Goal: Task Accomplishment & Management: Manage account settings

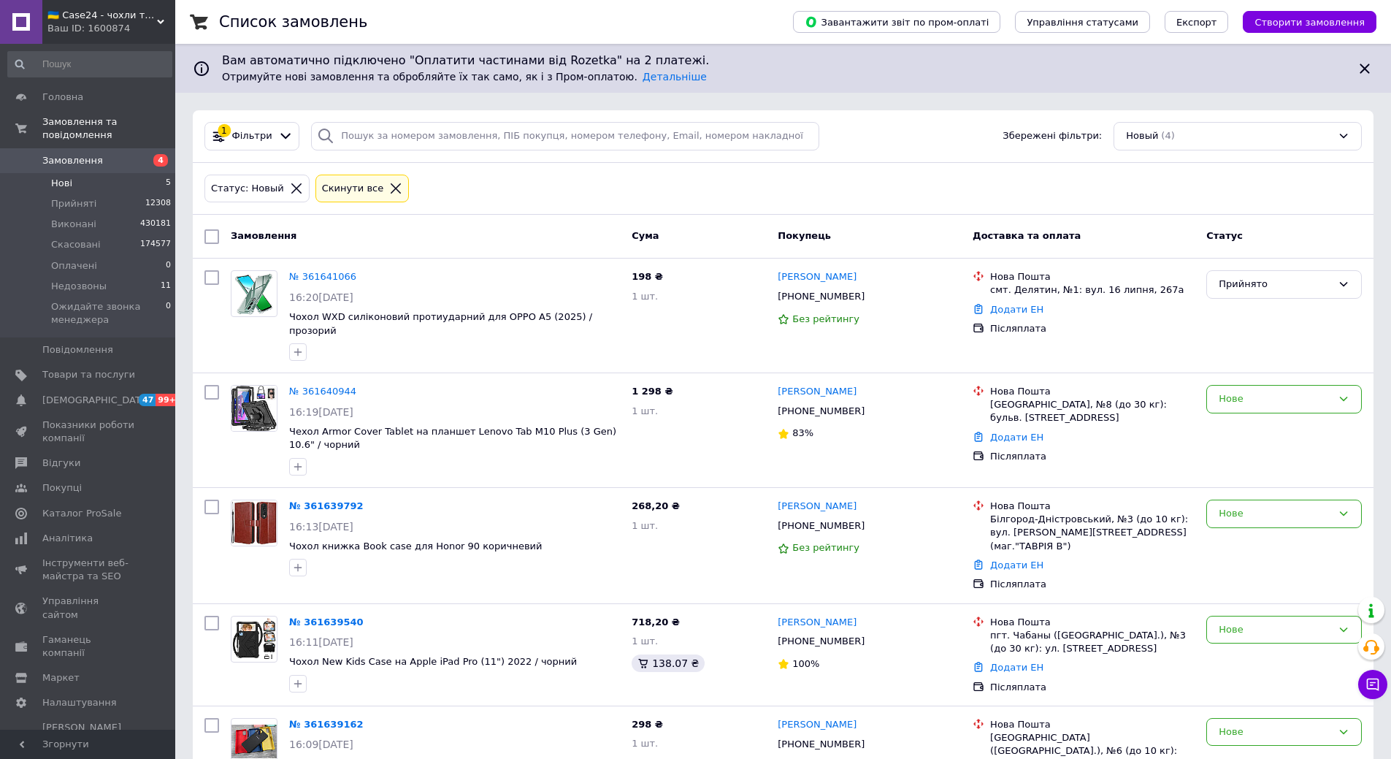
scroll to position [39, 0]
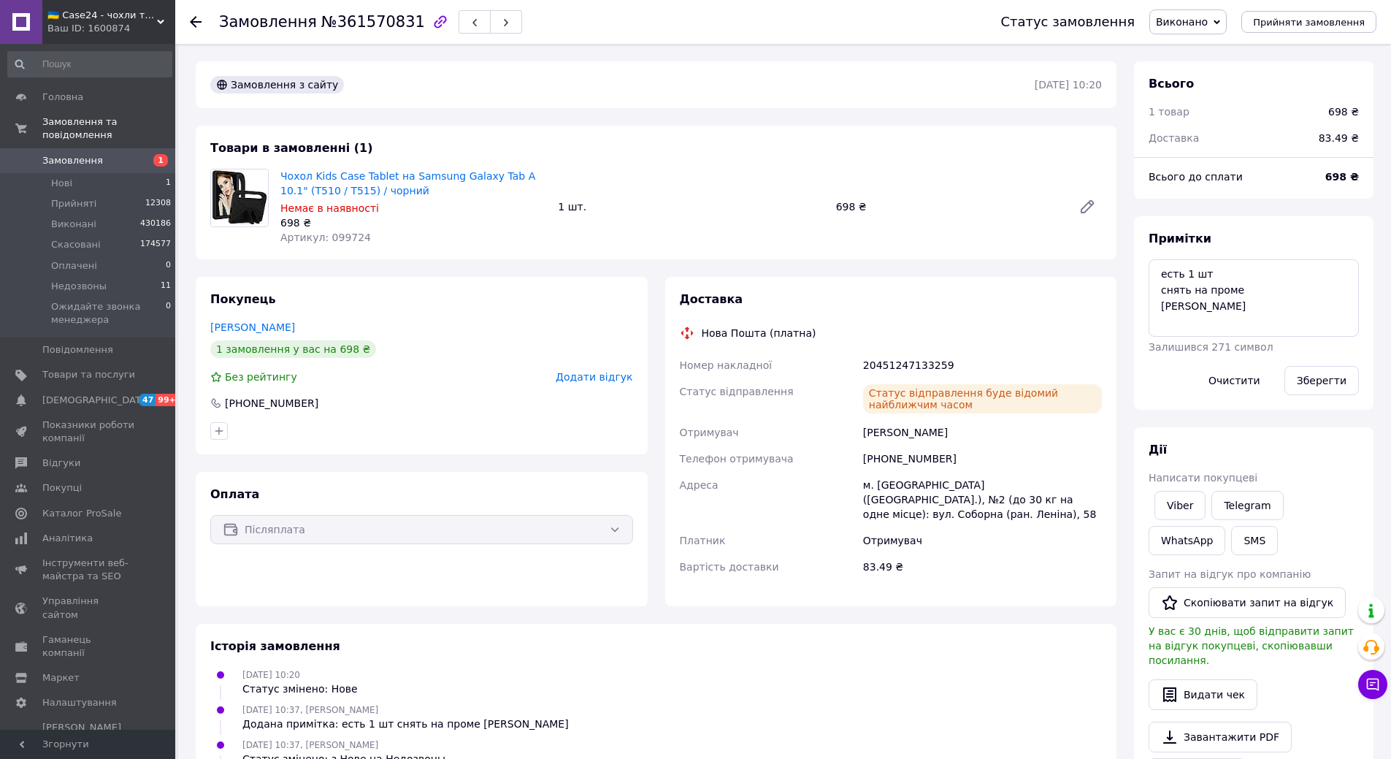
click at [399, 191] on span "Чохол Kids Case Tablet на Samsung Galaxy Tab A 10.1" (T510 / T515) / чорний" at bounding box center [413, 183] width 266 height 29
copy link "Чохол Kids Case Tablet на Samsung Galaxy Tab A 10.1" (T510 / T515) / чорний"
click at [407, 189] on span "Чохол Kids Case Tablet на Samsung Galaxy Tab A 10.1" (T510 / T515) / чорний" at bounding box center [413, 183] width 266 height 29
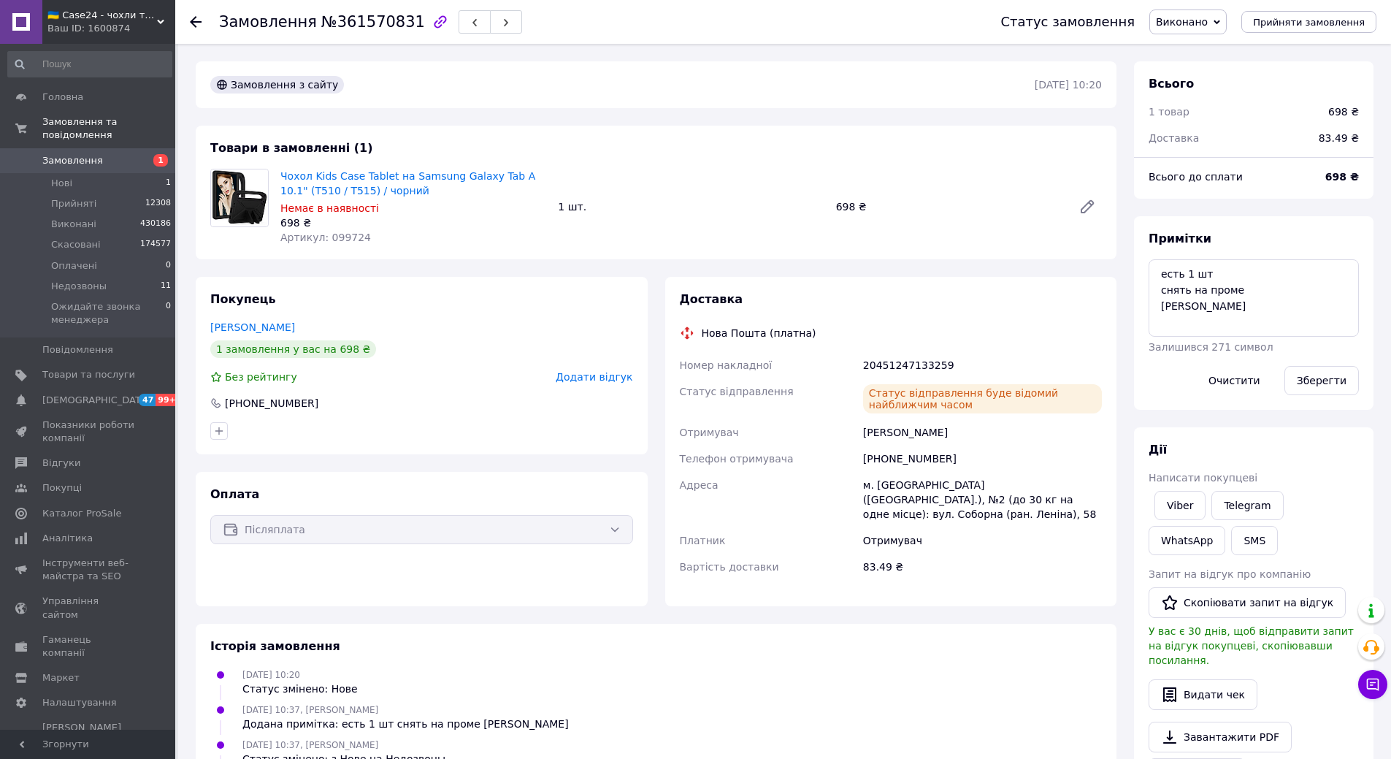
click at [407, 189] on span "Чохол Kids Case Tablet на Samsung Galaxy Tab A 10.1" (T510 / T515) / чорний" at bounding box center [413, 183] width 266 height 29
